Goal: Communication & Community: Answer question/provide support

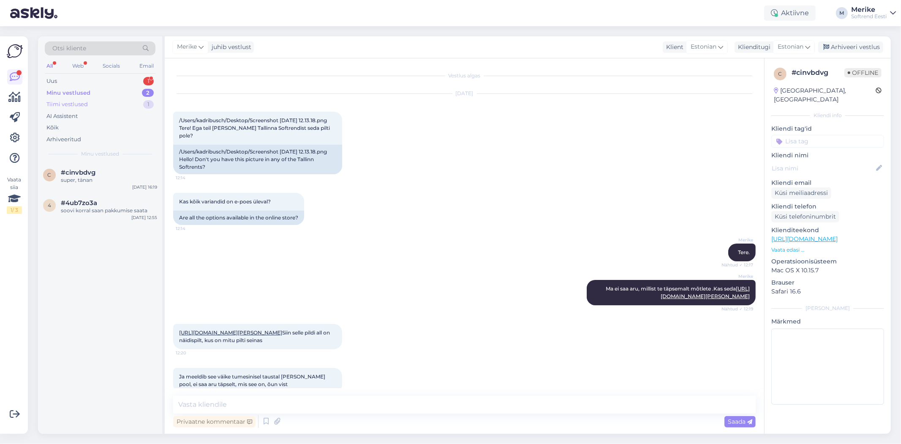
scroll to position [368, 0]
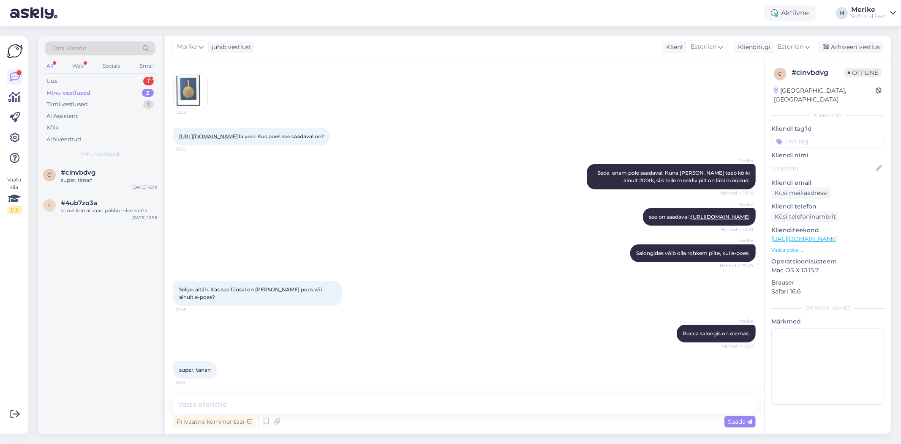
click at [81, 91] on div "Minu vestlused" at bounding box center [68, 93] width 44 height 8
click at [55, 79] on div "Uus" at bounding box center [51, 81] width 11 height 8
click at [102, 176] on div "Tere, kas on teada Tellimuse kinnitus #3849 tarneag?" at bounding box center [109, 183] width 96 height 15
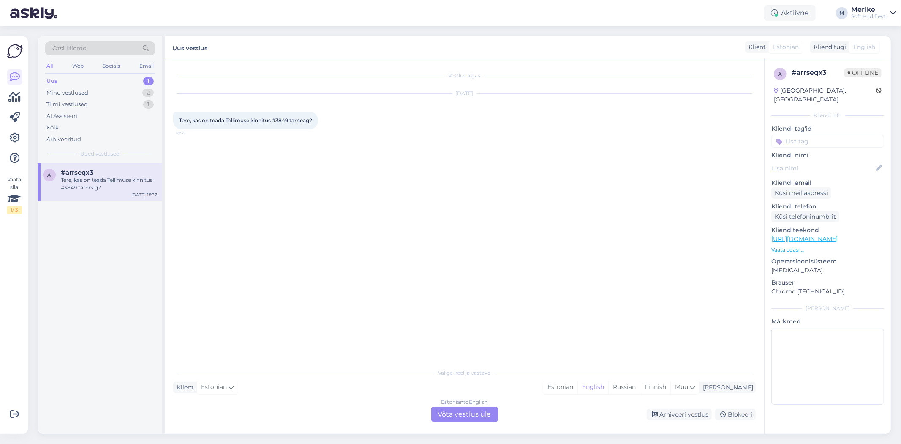
click at [480, 411] on div "Estonian to English Võta vestlus üle" at bounding box center [464, 413] width 67 height 15
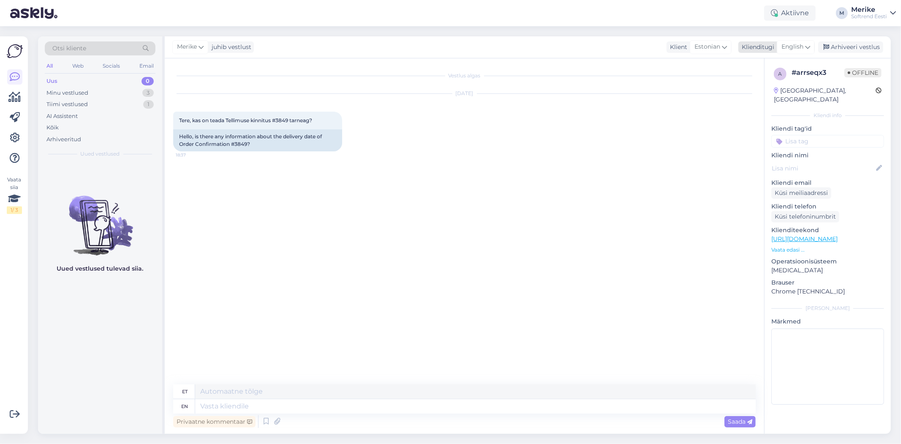
click at [808, 45] on icon at bounding box center [807, 46] width 5 height 9
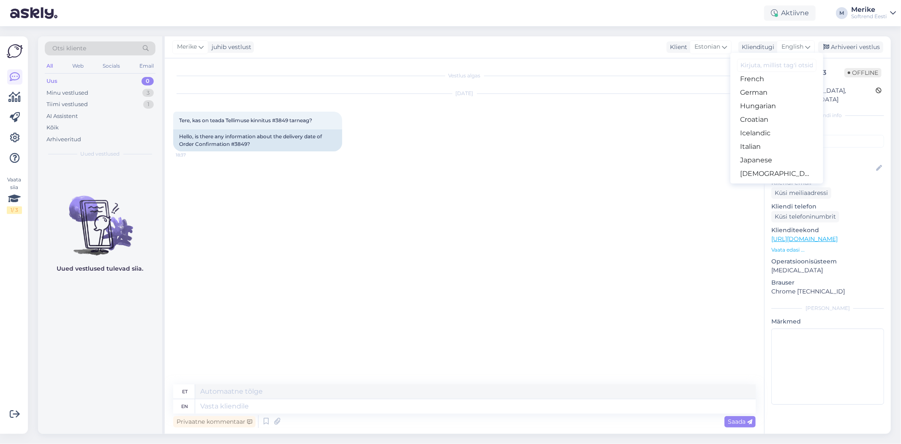
click at [755, 59] on link "Estonian" at bounding box center [776, 52] width 93 height 14
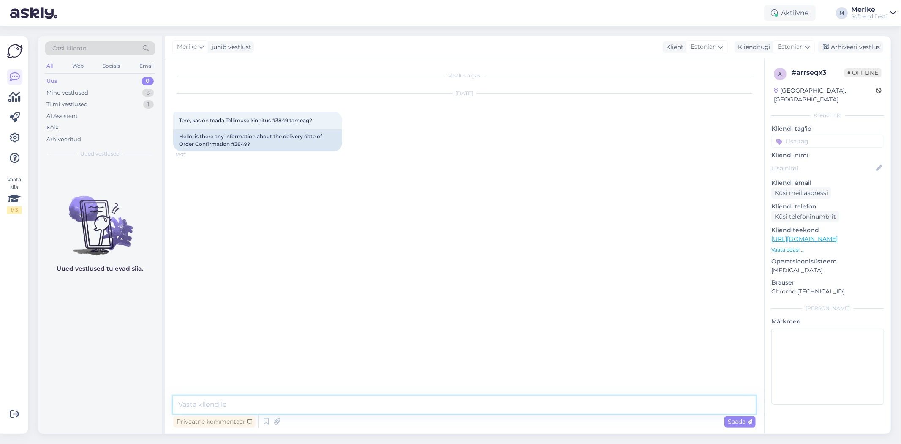
click at [190, 408] on textarea at bounding box center [464, 404] width 583 height 18
type textarea "Tere."
type textarea "V"
click at [404, 403] on textarea "Homme anname teile teada, täna on E-poe teenindus juba töö lõpetanud." at bounding box center [464, 404] width 583 height 18
drag, startPoint x: 318, startPoint y: 118, endPoint x: 196, endPoint y: 123, distance: 122.2
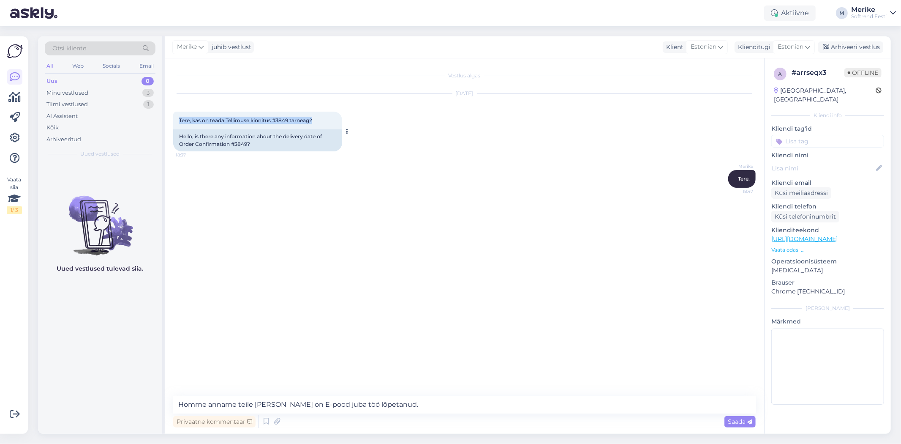
click at [176, 118] on div "Tere, kas on teada Tellimuse kinnitus #3849 tarneag? 18:37" at bounding box center [257, 121] width 169 height 18
copy span "Tere, kas on teada Tellimuse kinnitus #3849 tarneag?"
click at [453, 406] on textarea "Homme anname teile teada, täna on E-pood juba töö lõpetanud." at bounding box center [464, 404] width 583 height 18
type textarea "H"
type textarea "Täna saabus. Teiega võetakse ühendust"
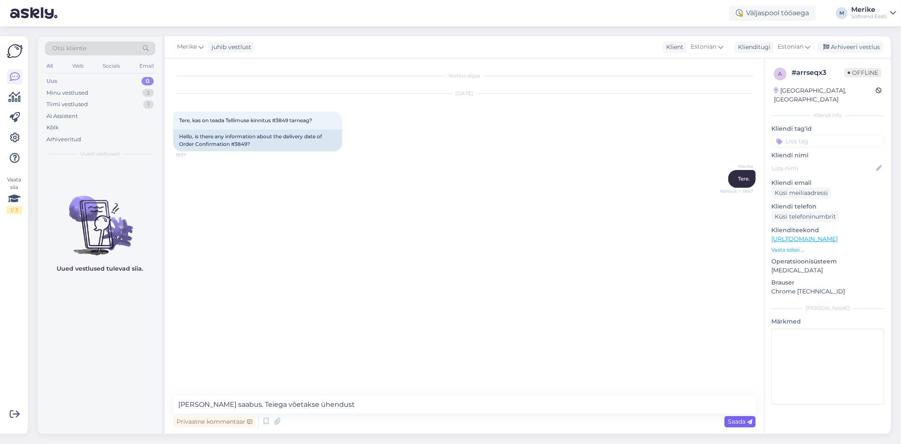
click at [741, 418] on span "Saada" at bounding box center [740, 421] width 25 height 8
